Goal: Complete application form: Complete application form

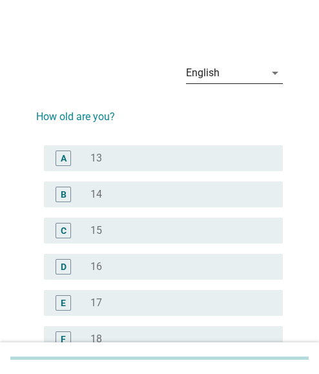
click at [272, 74] on icon "arrow_drop_down" at bounding box center [274, 72] width 15 height 15
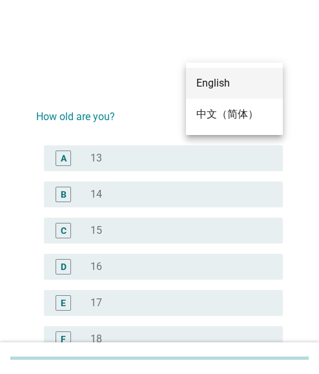
click at [220, 111] on div "中文（简体）" at bounding box center [234, 114] width 76 height 15
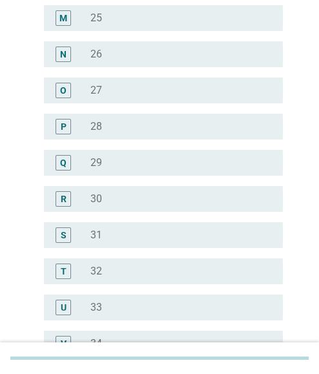
scroll to position [581, 0]
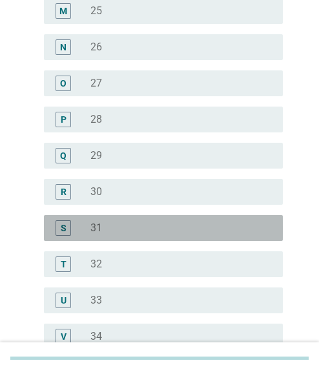
click at [116, 224] on div "radio_button_unchecked 31" at bounding box center [176, 227] width 172 height 13
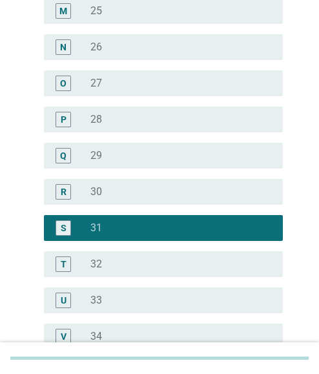
click at [98, 260] on label "32" at bounding box center [96, 264] width 12 height 13
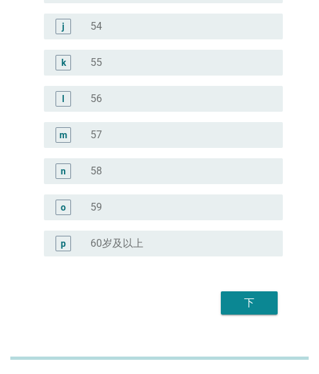
scroll to position [1642, 0]
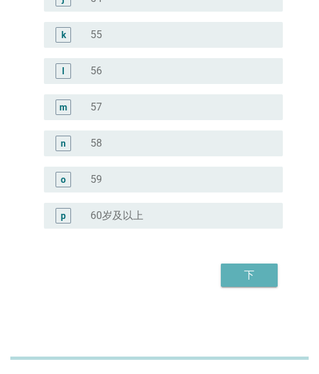
click at [249, 266] on button "下" at bounding box center [249, 274] width 57 height 23
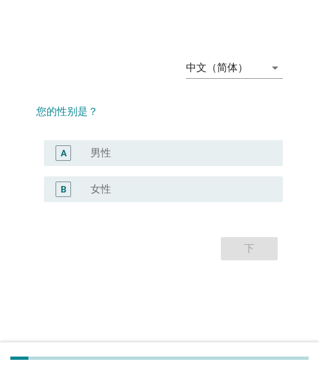
scroll to position [0, 0]
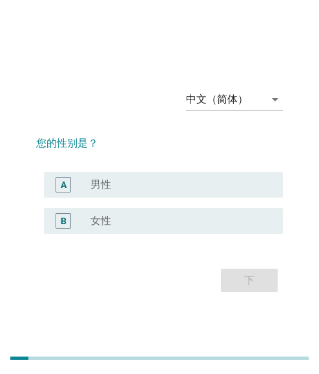
click at [148, 226] on div "radio_button_unchecked 女性" at bounding box center [176, 220] width 172 height 13
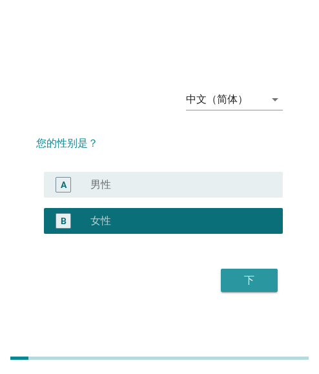
click at [238, 280] on div "下" at bounding box center [249, 279] width 36 height 15
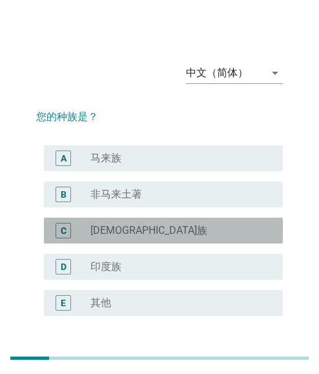
click at [117, 226] on div "radio_button_unchecked [DEMOGRAPHIC_DATA]族" at bounding box center [176, 230] width 172 height 13
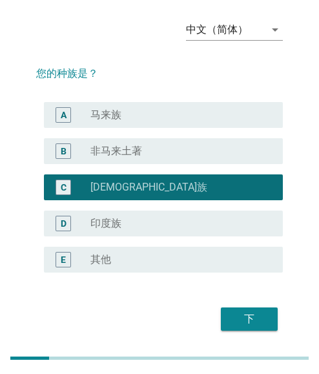
scroll to position [87, 0]
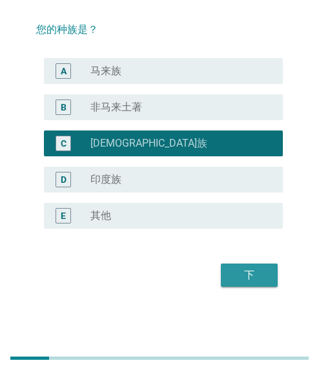
click at [240, 274] on div "下" at bounding box center [249, 274] width 36 height 15
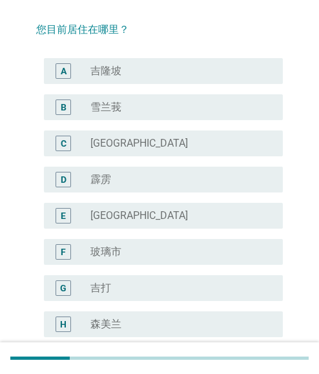
scroll to position [0, 0]
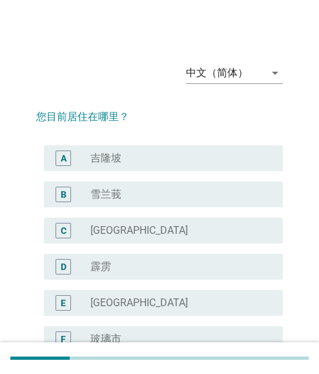
click at [164, 297] on div "radio_button_unchecked [GEOGRAPHIC_DATA]" at bounding box center [176, 302] width 172 height 13
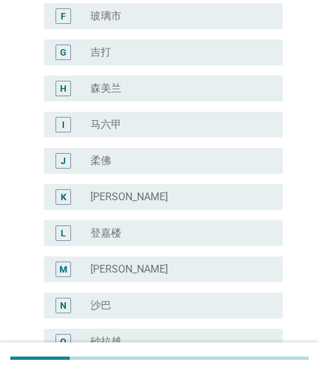
scroll to position [485, 0]
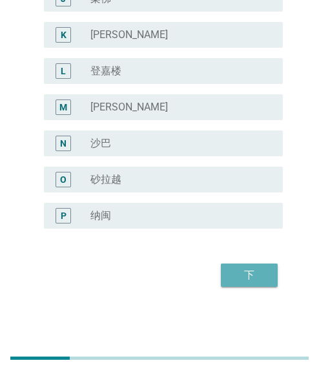
click at [254, 269] on div "下" at bounding box center [249, 274] width 36 height 15
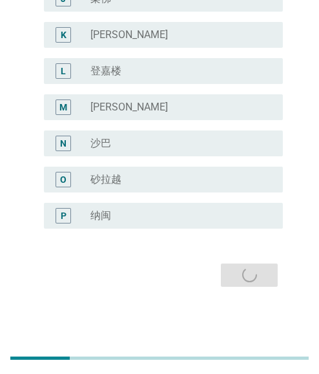
scroll to position [0, 0]
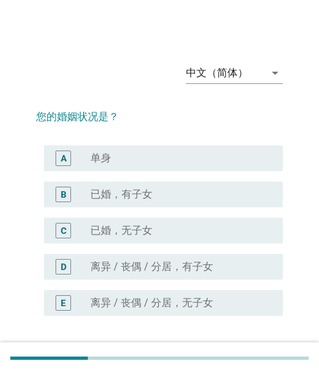
click at [96, 193] on label "已婚，有子女" at bounding box center [121, 194] width 62 height 13
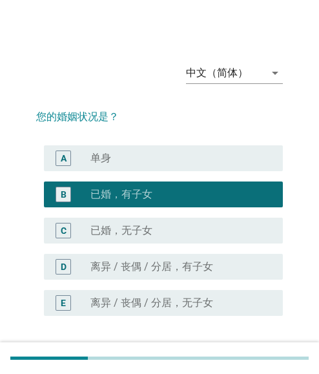
scroll to position [87, 0]
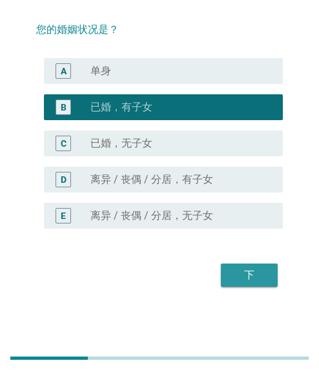
click at [235, 265] on button "下" at bounding box center [249, 274] width 57 height 23
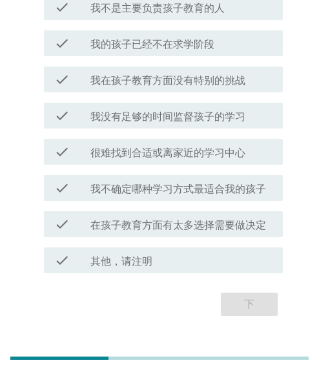
scroll to position [129, 0]
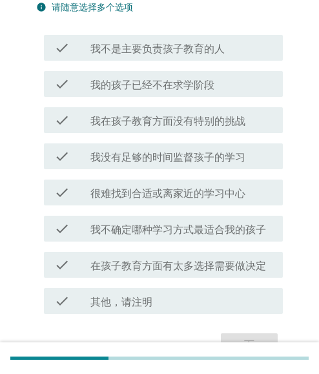
click at [160, 227] on label "我不确定哪种学习方式最适合我的孩子" at bounding box center [178, 229] width 176 height 13
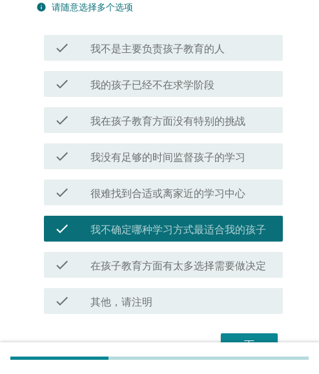
click at [163, 135] on div "check check_box_outline_blank 我在孩子教育方面没有特别的挑战" at bounding box center [159, 120] width 247 height 36
click at [172, 119] on label "我在孩子教育方面没有特别的挑战" at bounding box center [167, 121] width 155 height 13
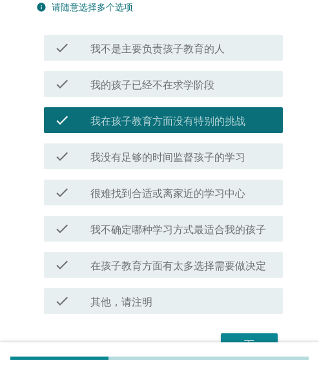
click at [181, 55] on label "我不是主要负责孩子教育的人" at bounding box center [157, 49] width 134 height 13
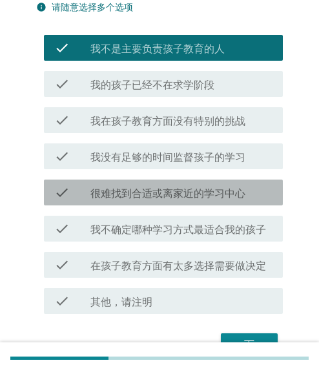
click at [156, 194] on label "很难找到合适或离家近的学习中心" at bounding box center [167, 193] width 155 height 13
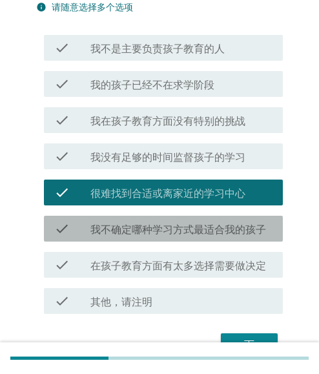
click at [156, 233] on label "我不确定哪种学习方式最适合我的孩子" at bounding box center [178, 229] width 176 height 13
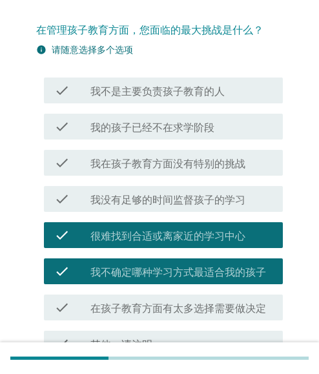
scroll to position [0, 0]
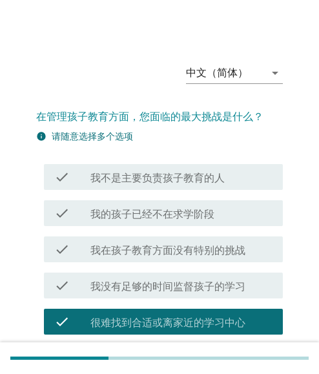
click at [163, 192] on div "check check_box 我不是主要负责孩子教育的人" at bounding box center [159, 177] width 247 height 36
click at [163, 179] on label "我不是主要负责孩子教育的人" at bounding box center [157, 178] width 134 height 13
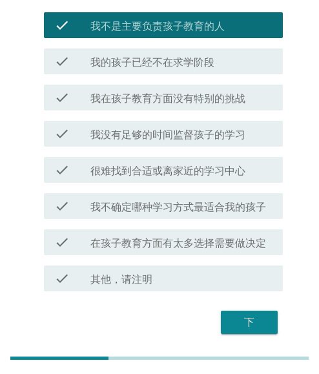
scroll to position [129, 0]
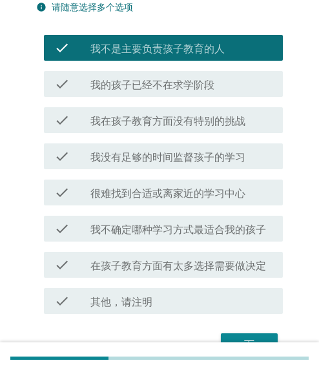
click at [178, 172] on div "check check_box_outline_blank 我没有足够的时间监督孩子的学习" at bounding box center [159, 156] width 247 height 36
click at [181, 165] on div "check check_box_outline_blank 我没有足够的时间监督孩子的学习" at bounding box center [163, 156] width 239 height 26
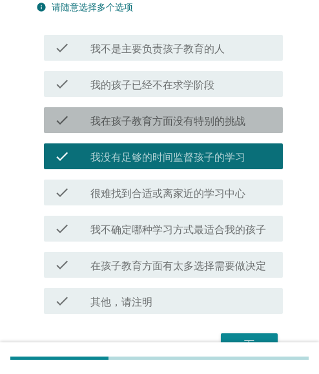
click at [183, 128] on div "check check_box 我在孩子教育方面没有特别的挑战" at bounding box center [163, 120] width 239 height 26
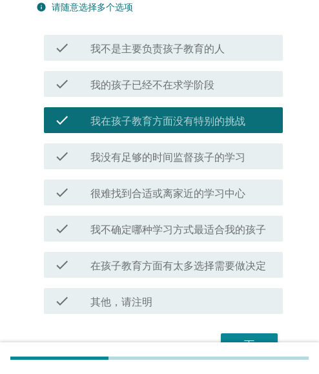
click at [161, 260] on label "在孩子教育方面有太多选择需要做决定" at bounding box center [178, 266] width 176 height 13
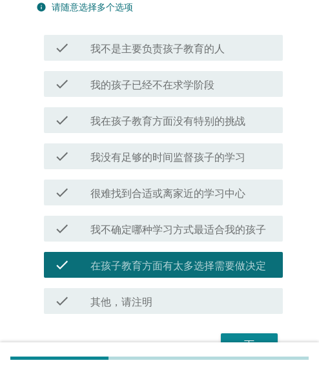
click at [177, 207] on div "check check_box 很难找到合适或离家近的学习中心" at bounding box center [159, 192] width 247 height 36
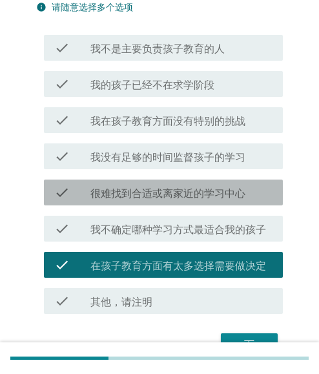
click at [187, 197] on label "很难找到合适或离家近的学习中心" at bounding box center [167, 193] width 155 height 13
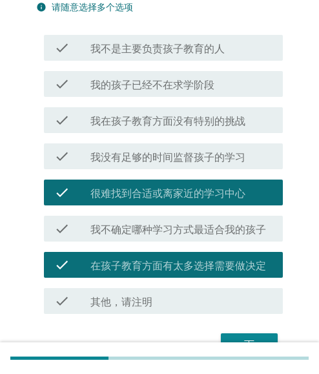
click at [186, 230] on label "我不确定哪种学习方式最适合我的孩子" at bounding box center [178, 229] width 176 height 13
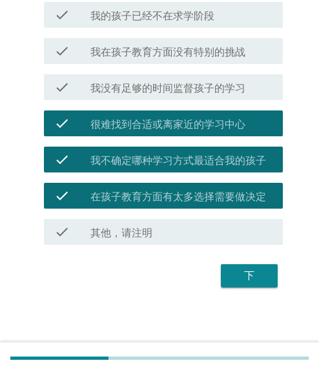
scroll to position [199, 0]
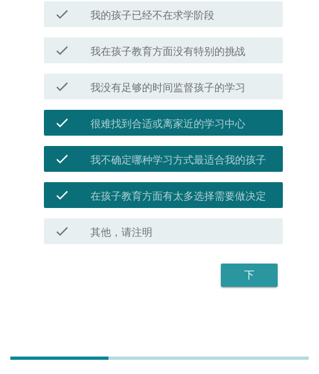
click at [238, 274] on div "下" at bounding box center [249, 274] width 36 height 15
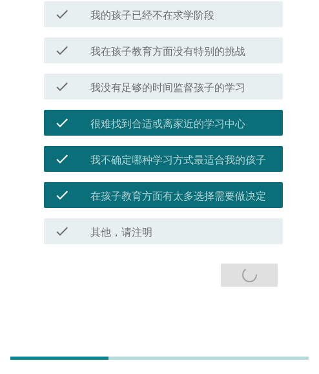
scroll to position [0, 0]
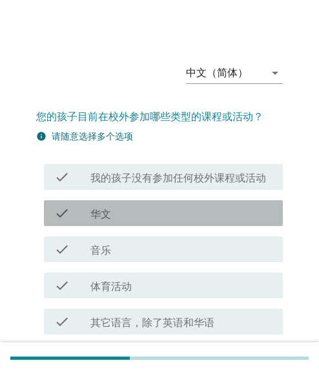
click at [94, 211] on label "华文" at bounding box center [100, 214] width 21 height 13
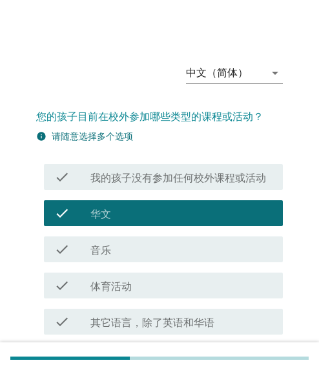
click at [98, 252] on label "音乐" at bounding box center [100, 250] width 21 height 13
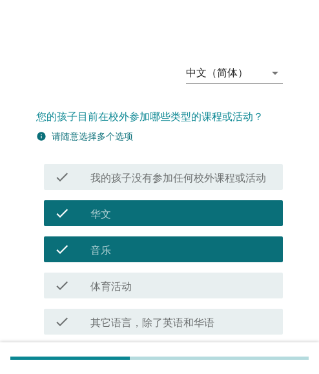
scroll to position [65, 0]
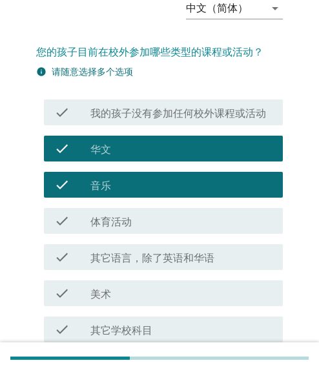
click at [114, 154] on div "check_box 华文" at bounding box center [181, 148] width 182 height 15
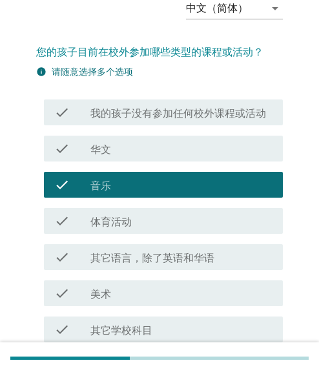
click at [102, 186] on label "音乐" at bounding box center [100, 185] width 21 height 13
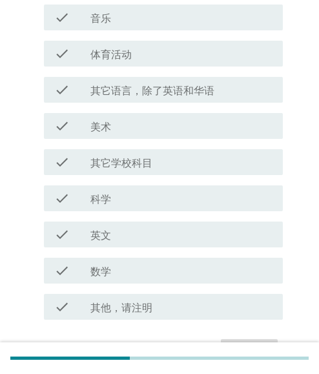
scroll to position [258, 0]
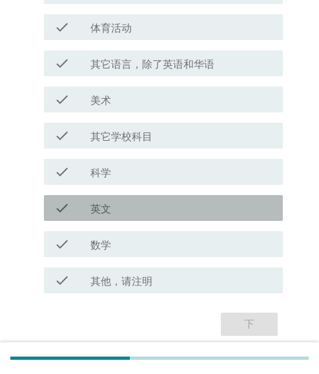
click at [112, 210] on div "check_box_outline_blank 英文" at bounding box center [181, 207] width 182 height 15
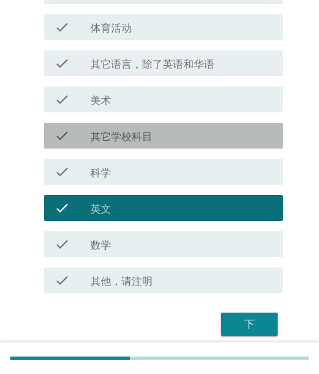
click at [119, 145] on div "check check_box_outline_blank 其它学校科目" at bounding box center [163, 136] width 239 height 26
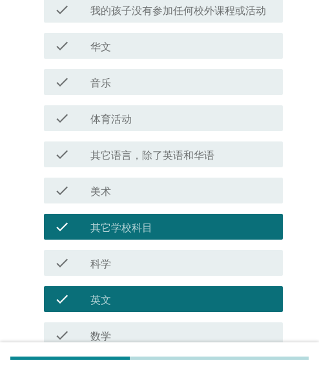
scroll to position [129, 0]
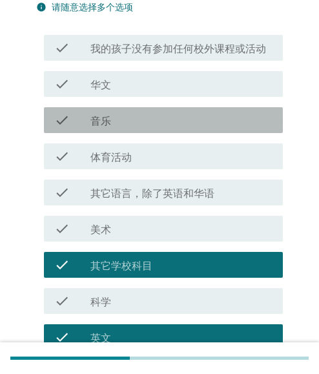
click at [121, 126] on div "check_box_outline_blank 音乐" at bounding box center [181, 119] width 182 height 15
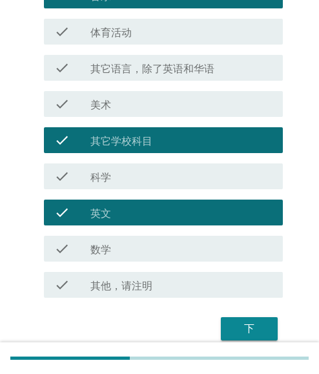
scroll to position [258, 0]
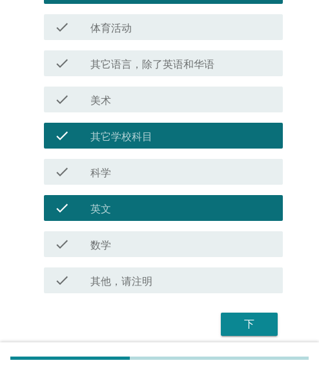
click at [130, 247] on div "check_box_outline_blank 数学" at bounding box center [181, 243] width 182 height 15
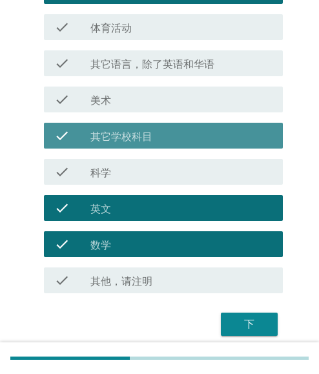
click at [123, 138] on label "其它学校科目" at bounding box center [121, 136] width 62 height 13
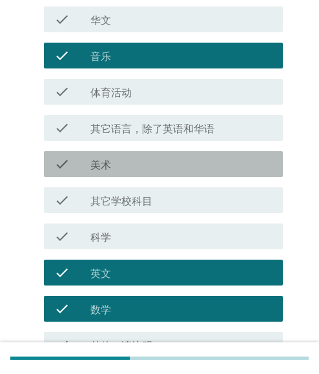
click at [117, 166] on div "check_box_outline_blank 美术" at bounding box center [181, 163] width 182 height 15
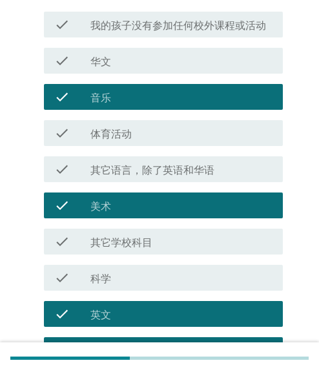
scroll to position [129, 0]
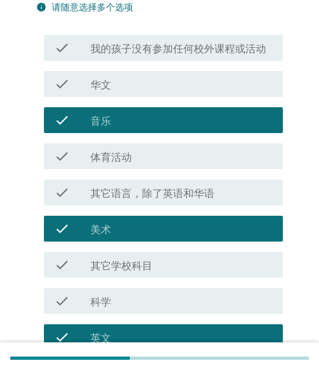
click at [117, 127] on div "check_box_outline_blank 音乐" at bounding box center [181, 119] width 182 height 15
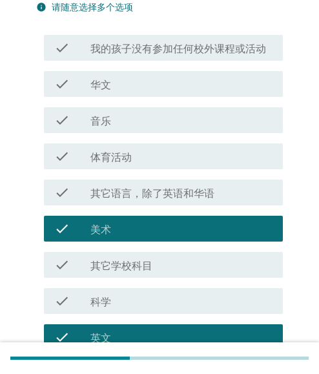
click at [118, 96] on div "check check_box 华文" at bounding box center [163, 84] width 239 height 26
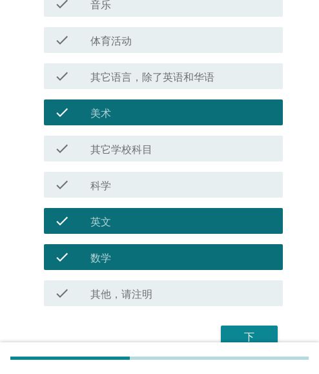
scroll to position [307, 0]
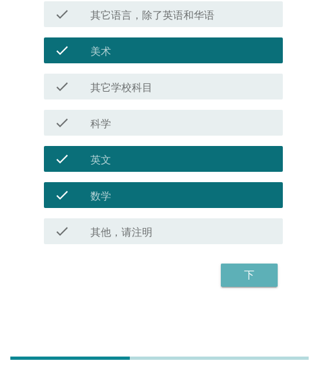
click at [258, 278] on div "下" at bounding box center [249, 274] width 36 height 15
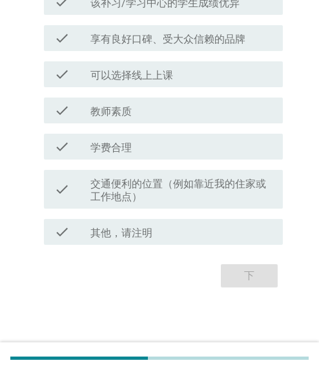
scroll to position [320, 0]
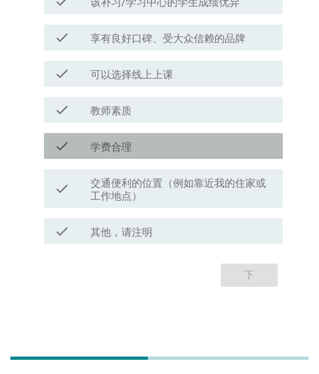
click at [104, 156] on div "check check_box_outline_blank 学费合理" at bounding box center [163, 146] width 239 height 26
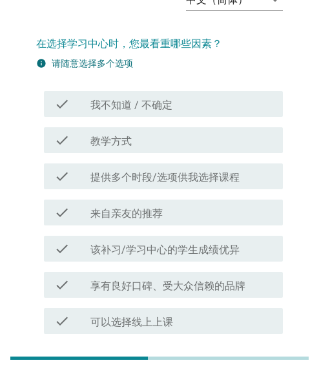
scroll to position [62, 0]
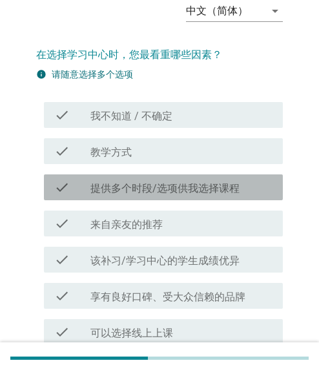
click at [121, 190] on label "提供多个时段/选项供我选择课程" at bounding box center [164, 188] width 149 height 13
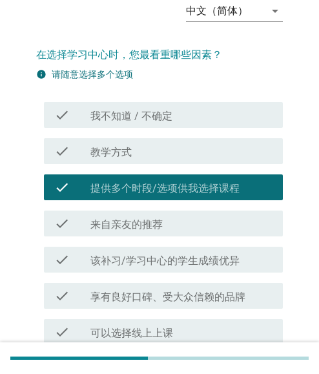
click at [103, 265] on label "该补习/学习中心的学生成绩优异" at bounding box center [164, 260] width 149 height 13
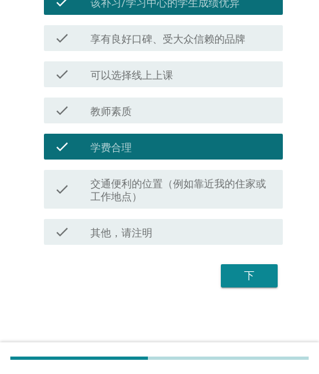
scroll to position [320, 0]
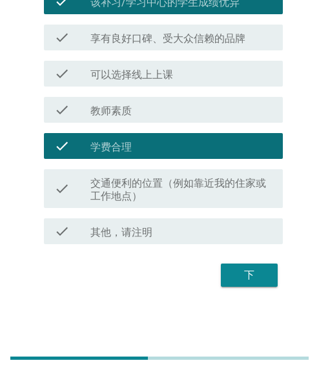
click at [146, 77] on label "可以选择线上上课" at bounding box center [131, 74] width 83 height 13
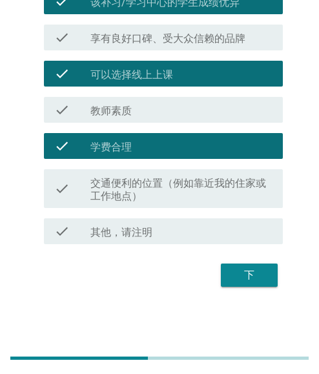
click at [121, 199] on label "交通便利的位置（例如靠近我的住家或工作地点）" at bounding box center [181, 190] width 182 height 26
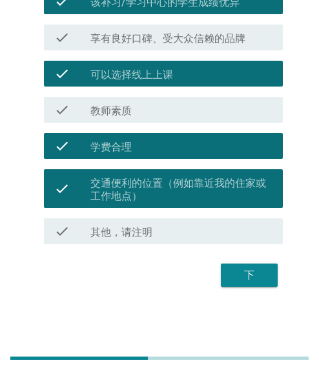
click at [250, 275] on div "下" at bounding box center [249, 274] width 36 height 15
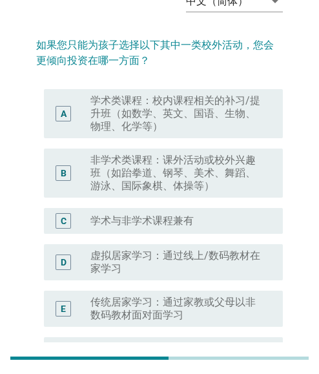
scroll to position [65, 0]
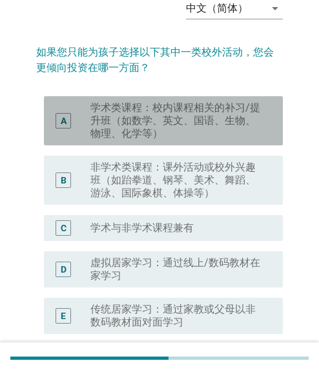
click at [163, 132] on label "学术类课程：校内课程相关的补习/提升班（如数学、英文、国语、生物、物理、化学等）" at bounding box center [176, 120] width 172 height 39
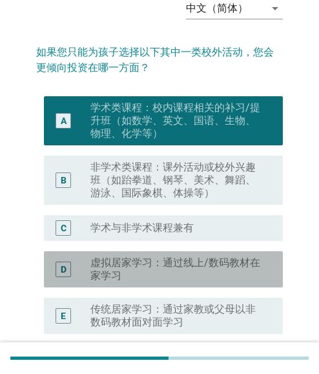
click at [133, 259] on label "虚拟居家学习：通过线上/数码教材在家学习" at bounding box center [176, 269] width 172 height 26
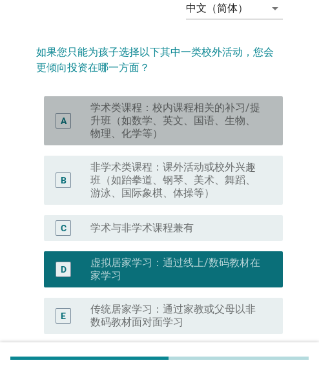
click at [134, 126] on label "学术类课程：校内课程相关的补习/提升班（如数学、英文、国语、生物、物理、化学等）" at bounding box center [176, 120] width 172 height 39
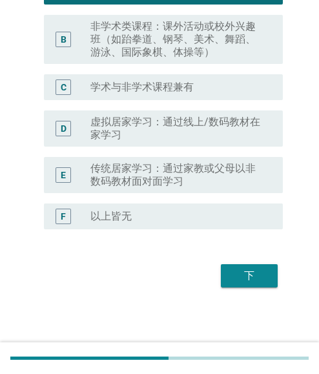
scroll to position [206, 0]
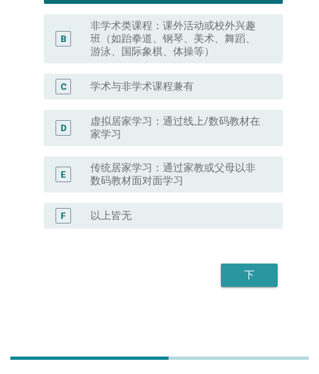
click at [262, 270] on div "下" at bounding box center [249, 274] width 36 height 15
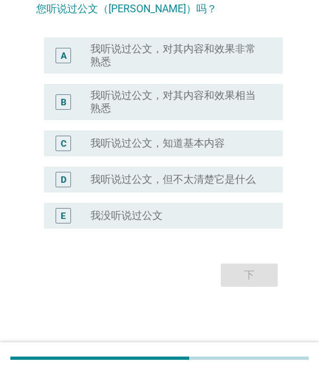
scroll to position [0, 0]
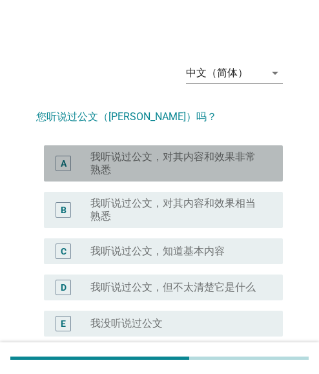
click at [162, 175] on label "我听说过公文，对其内容和效果非常熟悉" at bounding box center [176, 163] width 172 height 26
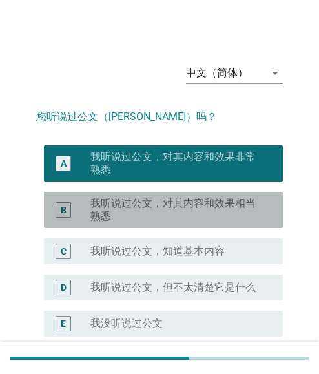
click at [143, 205] on label "我听说过公文，对其内容和效果相当熟悉" at bounding box center [176, 210] width 172 height 26
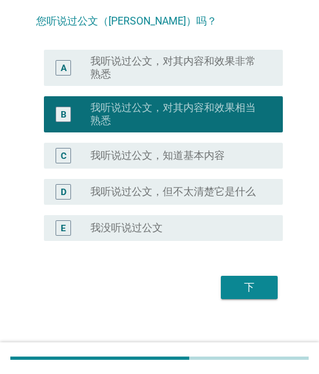
scroll to position [108, 0]
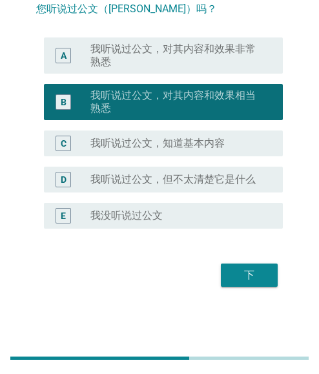
click at [257, 277] on div "下" at bounding box center [249, 274] width 36 height 15
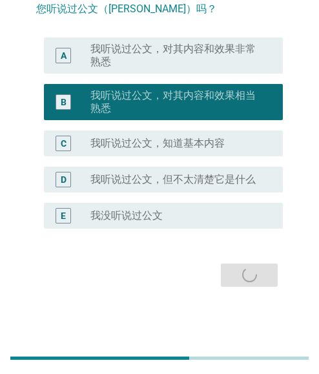
scroll to position [0, 0]
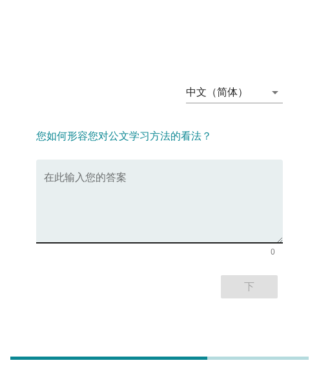
click at [137, 194] on textarea "在此输入您的答案" at bounding box center [163, 209] width 239 height 68
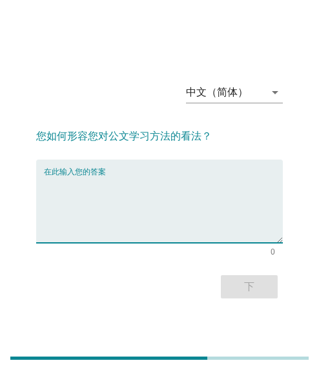
click at [89, 190] on textarea "在此输入您的答案" at bounding box center [163, 209] width 239 height 68
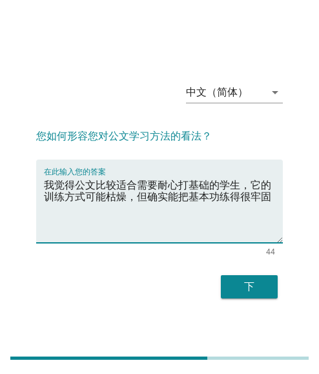
type textarea "我觉得公文比较适合需要耐心打基础的学生，它的训练方式可能枯燥，但确实能把基本功练得很牢固"
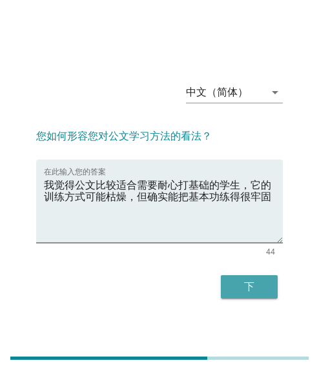
click at [258, 289] on div "下" at bounding box center [249, 286] width 36 height 15
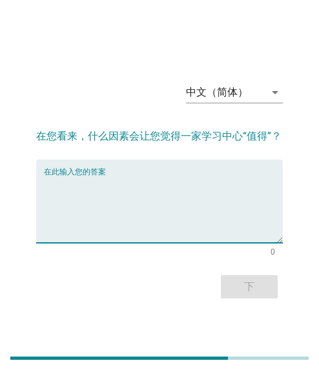
click at [158, 186] on textarea "在此输入您的答案" at bounding box center [163, 209] width 239 height 68
click at [107, 203] on textarea "在此输入您的答案" at bounding box center [163, 209] width 239 height 68
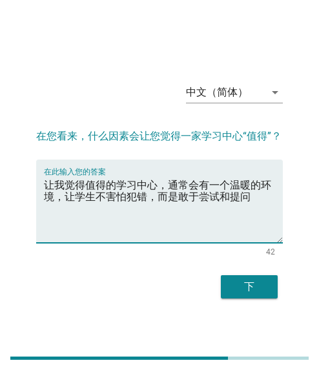
type textarea "让我觉得值得的学习中心，通常会有一个温暖的环境，让学生不害怕犯错，而是敢于尝试和提问"
click at [251, 285] on div "下" at bounding box center [249, 286] width 36 height 15
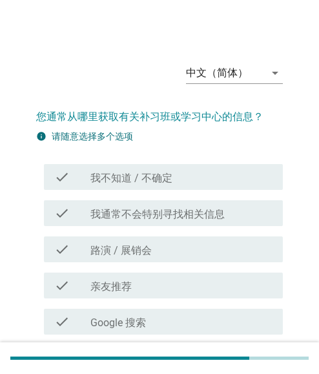
click at [170, 317] on div "check_box_outline_blank Google 搜索" at bounding box center [181, 321] width 182 height 15
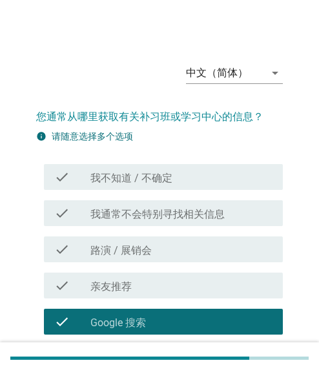
click at [138, 217] on label "我通常不会特别寻找相关信息" at bounding box center [157, 214] width 134 height 13
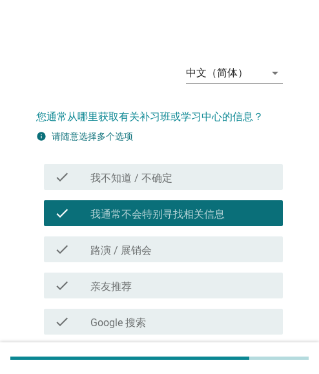
click at [116, 246] on label "路演 / 展销会" at bounding box center [120, 250] width 61 height 13
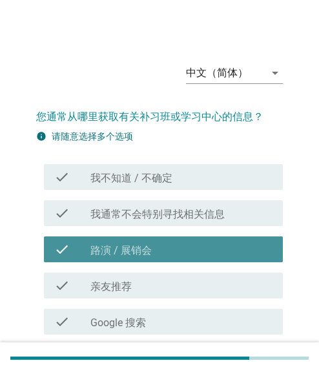
scroll to position [129, 0]
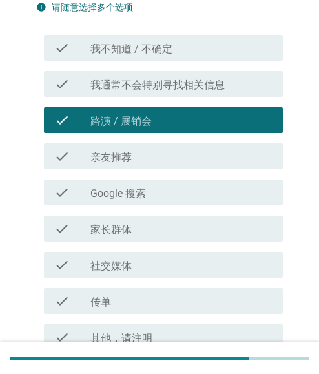
click at [111, 206] on div "check check_box_outline_blank Google 搜索" at bounding box center [159, 192] width 247 height 36
click at [143, 206] on div "check check_box_outline_blank Google 搜索" at bounding box center [159, 192] width 247 height 36
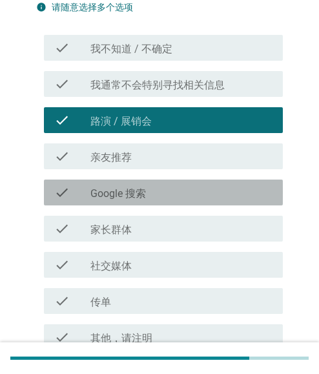
click at [134, 194] on label "Google 搜索" at bounding box center [118, 193] width 56 height 13
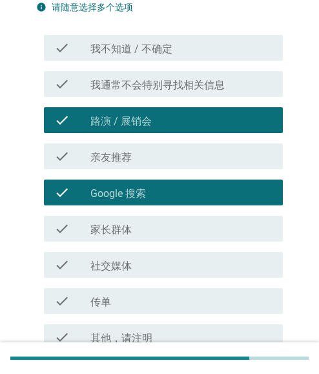
click at [119, 229] on label "家长群体" at bounding box center [110, 229] width 41 height 13
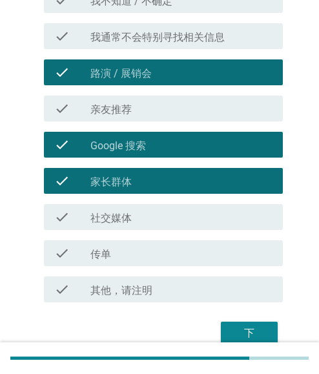
scroll to position [235, 0]
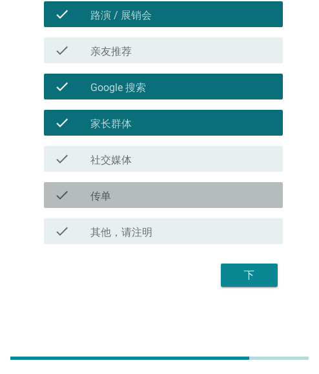
click at [90, 198] on div at bounding box center [90, 196] width 1 height 8
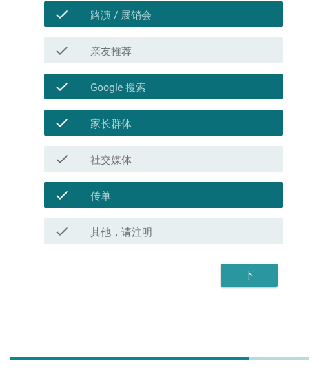
click at [252, 276] on div "下" at bounding box center [249, 274] width 36 height 15
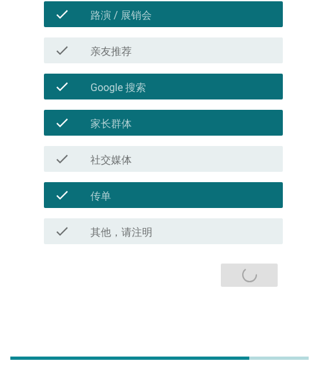
scroll to position [0, 0]
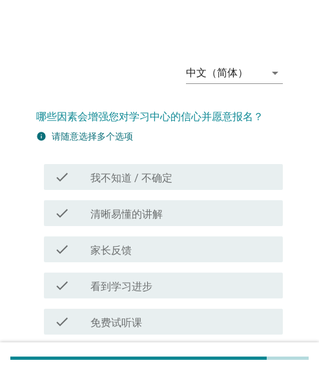
click at [97, 249] on label "家长反馈" at bounding box center [110, 250] width 41 height 13
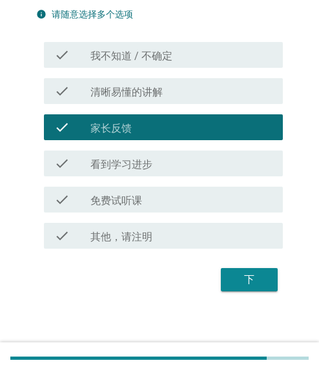
scroll to position [127, 0]
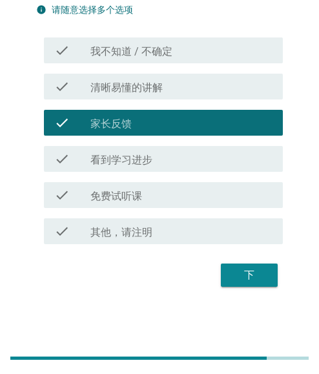
click at [114, 199] on label "免费试听课" at bounding box center [116, 196] width 52 height 13
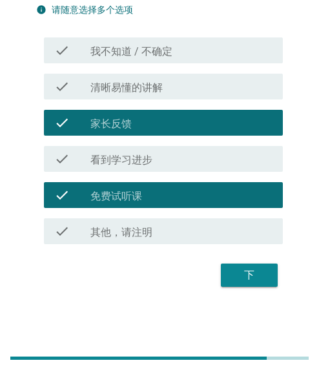
click at [117, 161] on label "看到学习进步" at bounding box center [121, 160] width 62 height 13
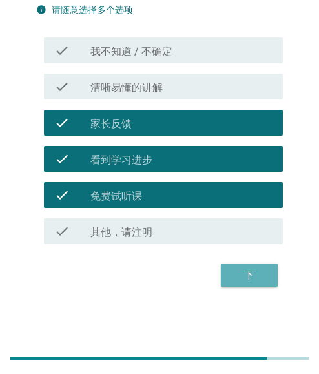
click at [247, 268] on div "下" at bounding box center [249, 274] width 36 height 15
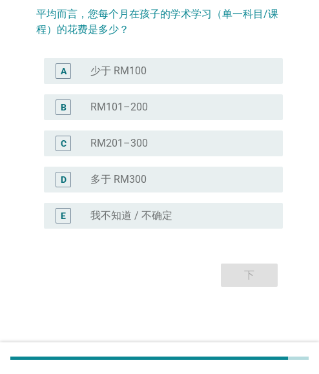
scroll to position [0, 0]
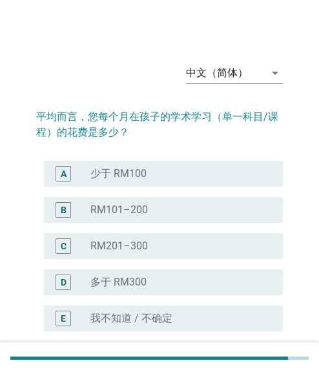
click at [130, 291] on div "D radio_button_unchecked 多于 RM300" at bounding box center [163, 282] width 239 height 26
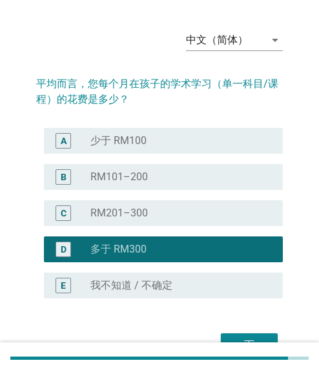
scroll to position [103, 0]
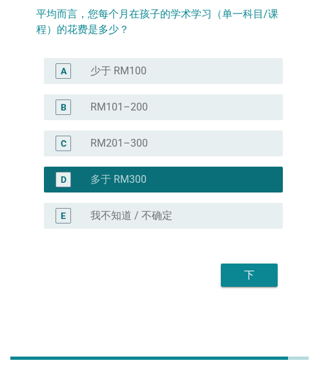
click at [273, 276] on button "下" at bounding box center [249, 274] width 57 height 23
